Goal: Information Seeking & Learning: Understand process/instructions

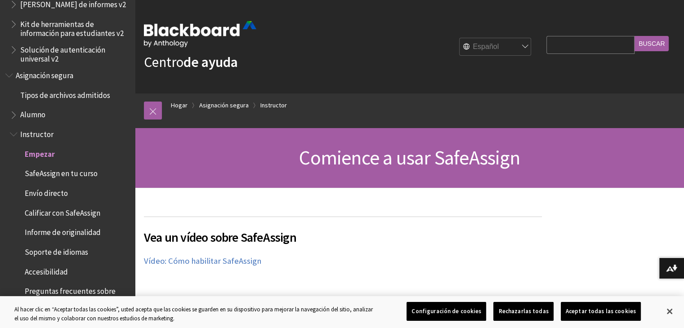
scroll to position [1, 0]
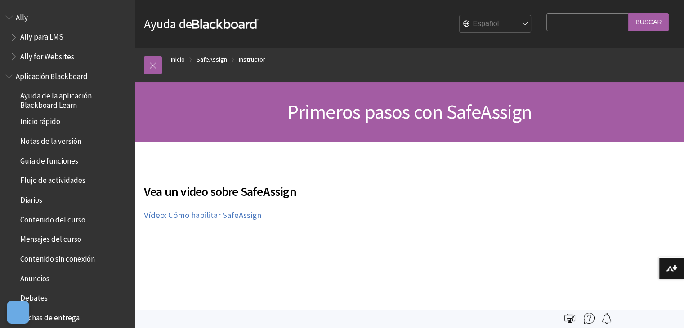
scroll to position [796, 0]
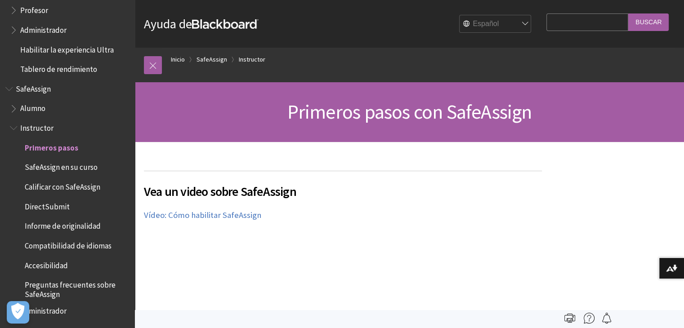
click at [11, 103] on span "Book outline for Blackboard SafeAssign" at bounding box center [14, 106] width 9 height 11
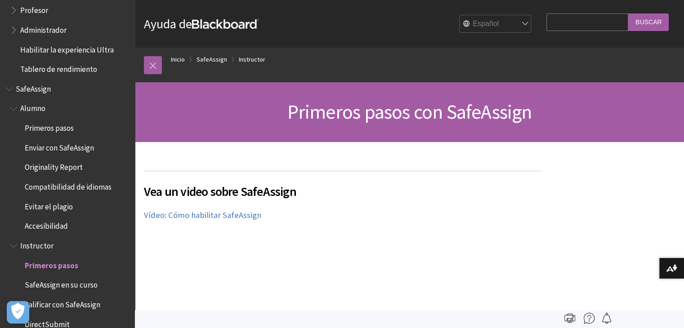
click at [49, 151] on span "Enviar con SafeAssign" at bounding box center [59, 146] width 69 height 12
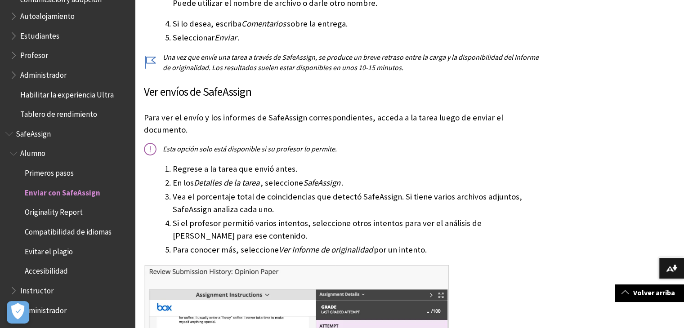
scroll to position [521, 0]
